Goal: Find specific page/section: Find specific page/section

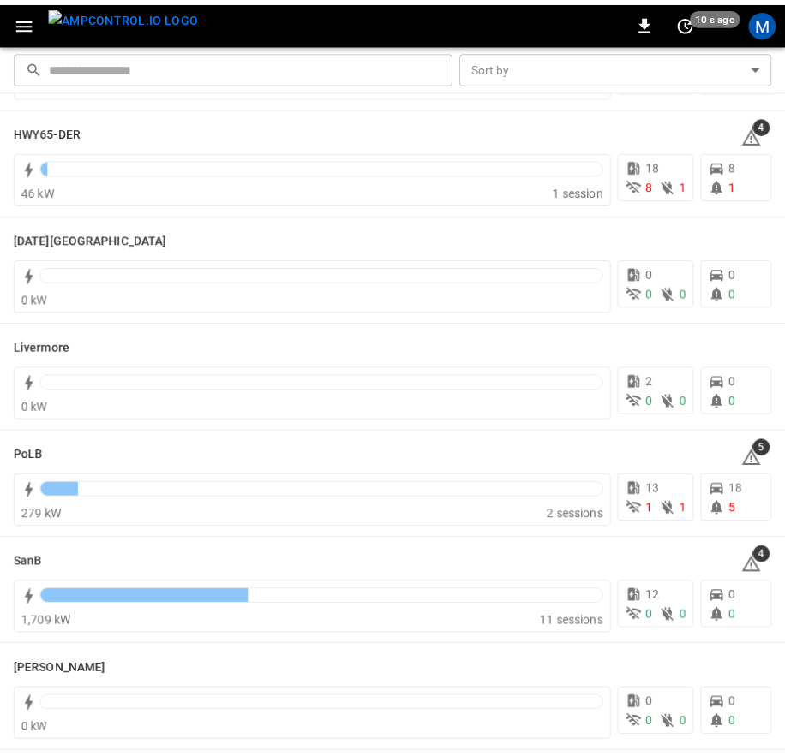
scroll to position [266, 0]
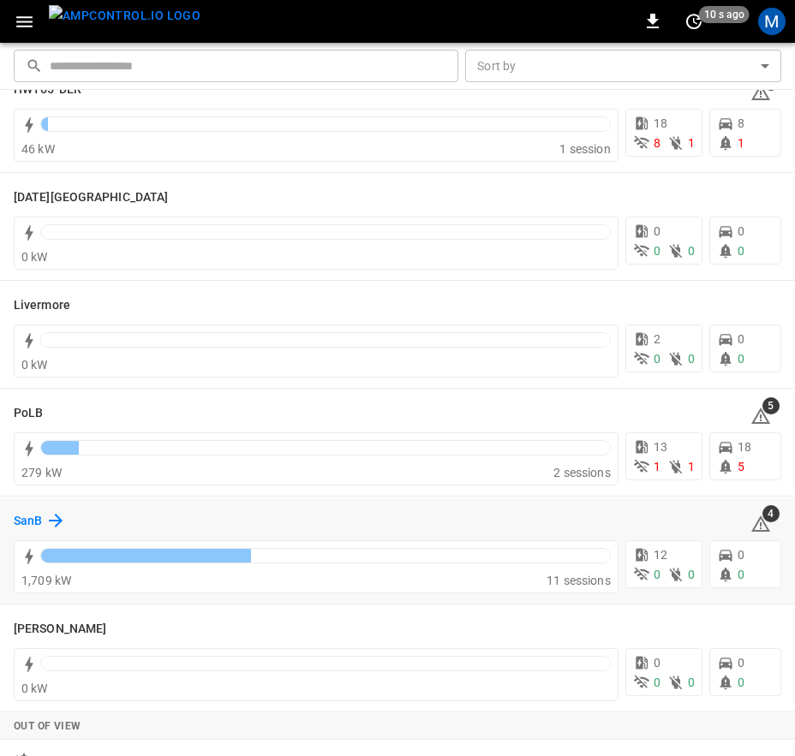
click at [25, 519] on h6 "SanB" at bounding box center [28, 521] width 28 height 19
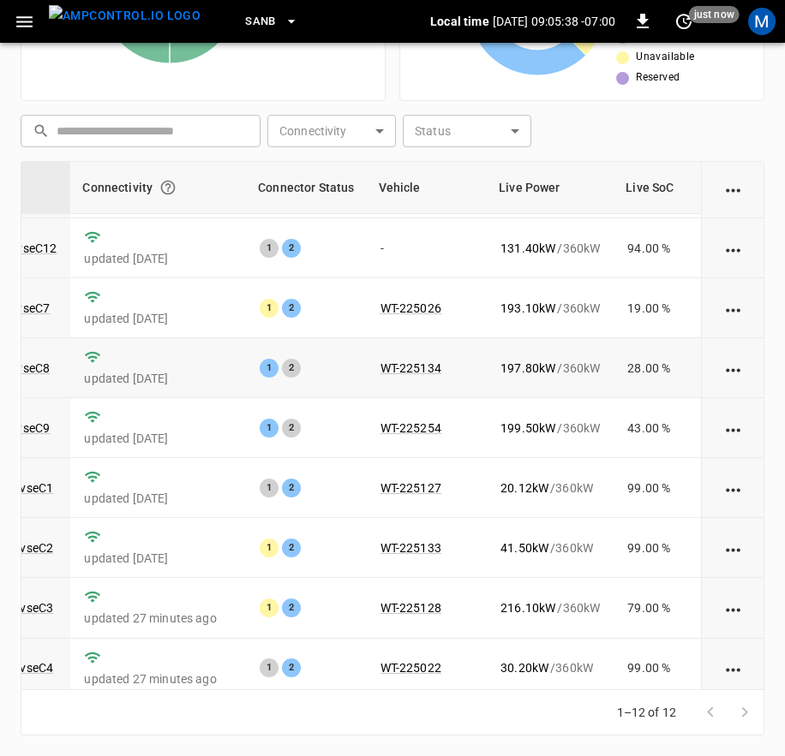
scroll to position [265, 195]
